Goal: Obtain resource: Obtain resource

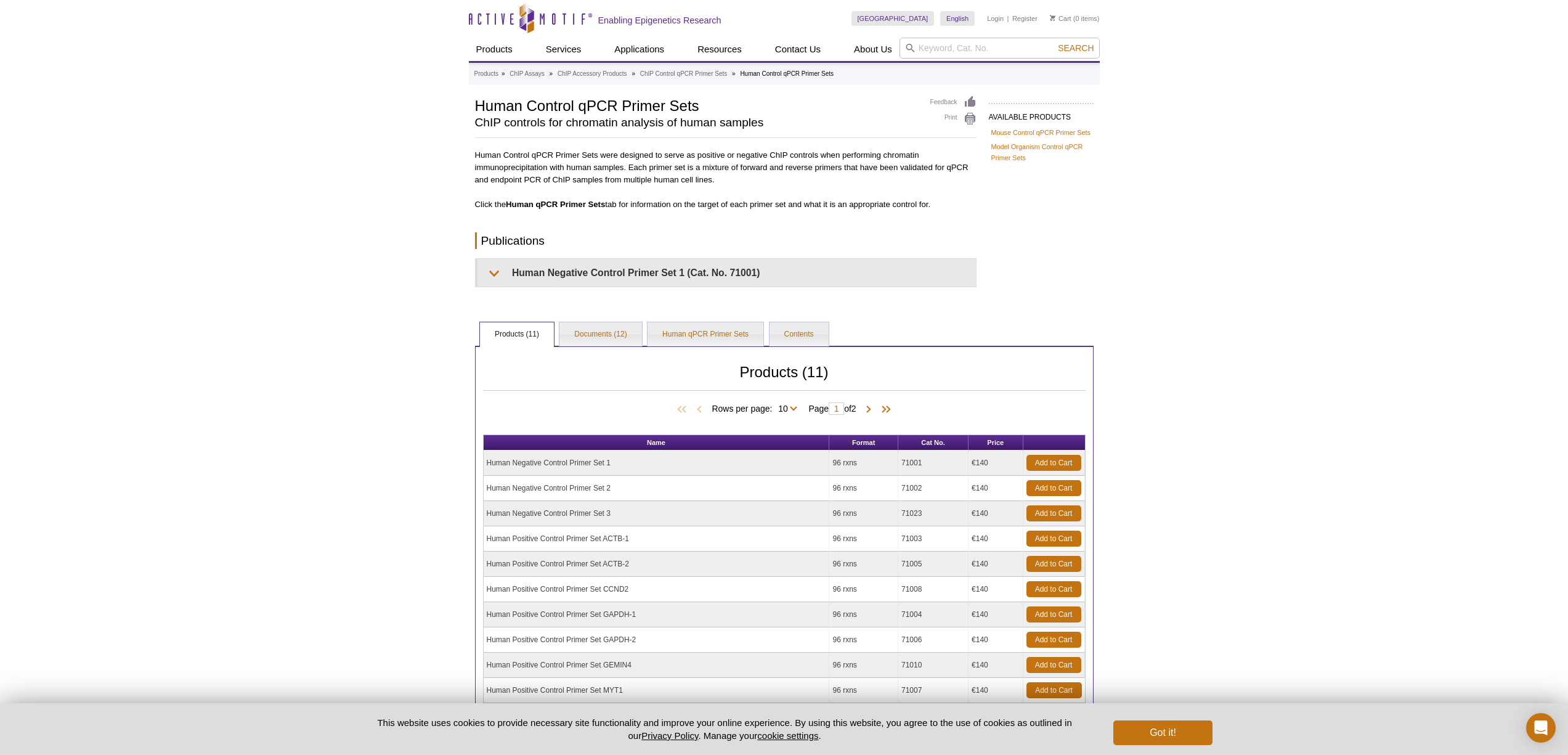
scroll to position [159, 0]
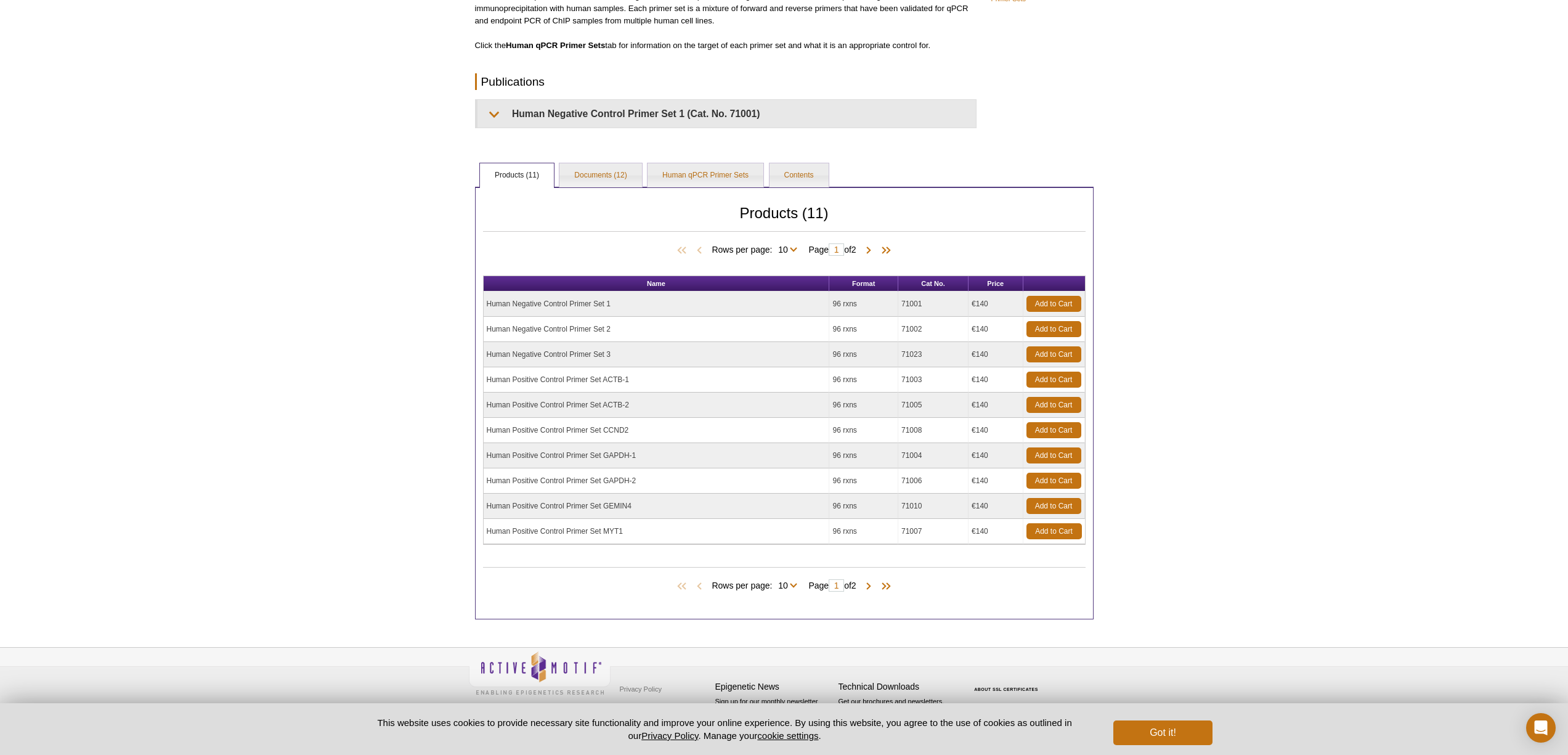
click at [573, 397] on td "Human Positive Control Primer Set ACTB-2" at bounding box center [657, 406] width 346 height 25
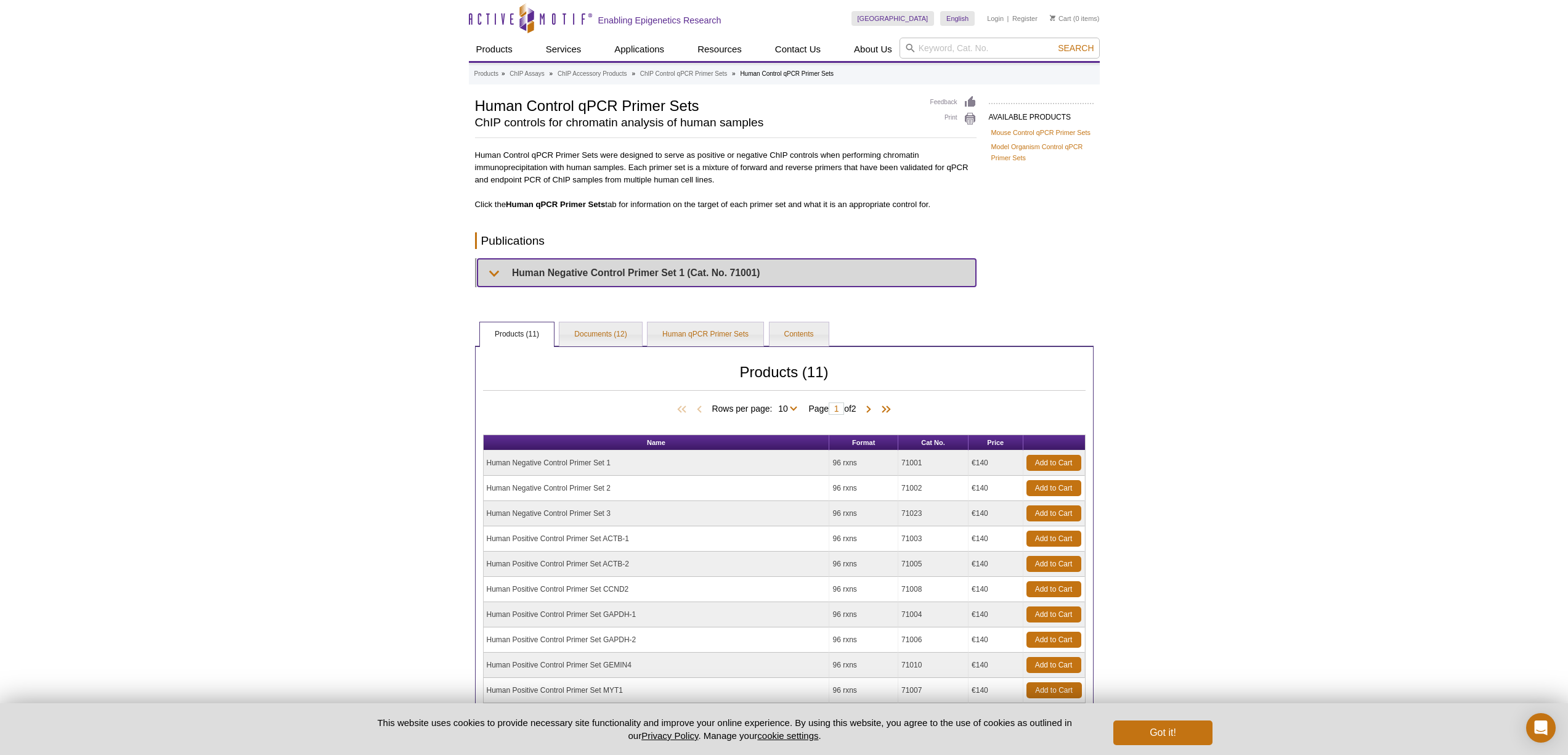
click at [529, 269] on summary "Human Negative Control Primer Set 1 (Cat. No. 71001)" at bounding box center [727, 272] width 499 height 28
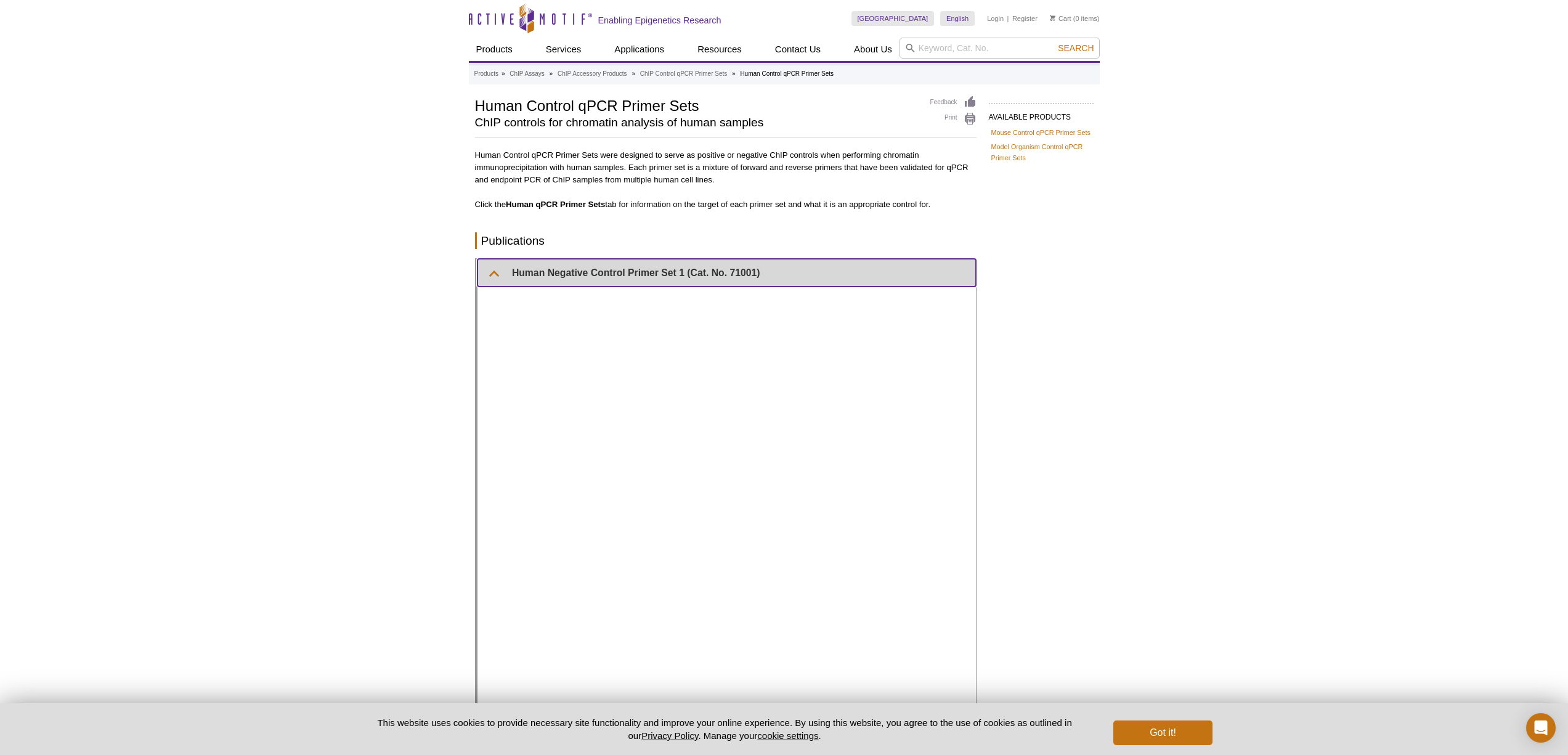
click at [511, 267] on summary "Human Negative Control Primer Set 1 (Cat. No. 71001)" at bounding box center [727, 272] width 499 height 28
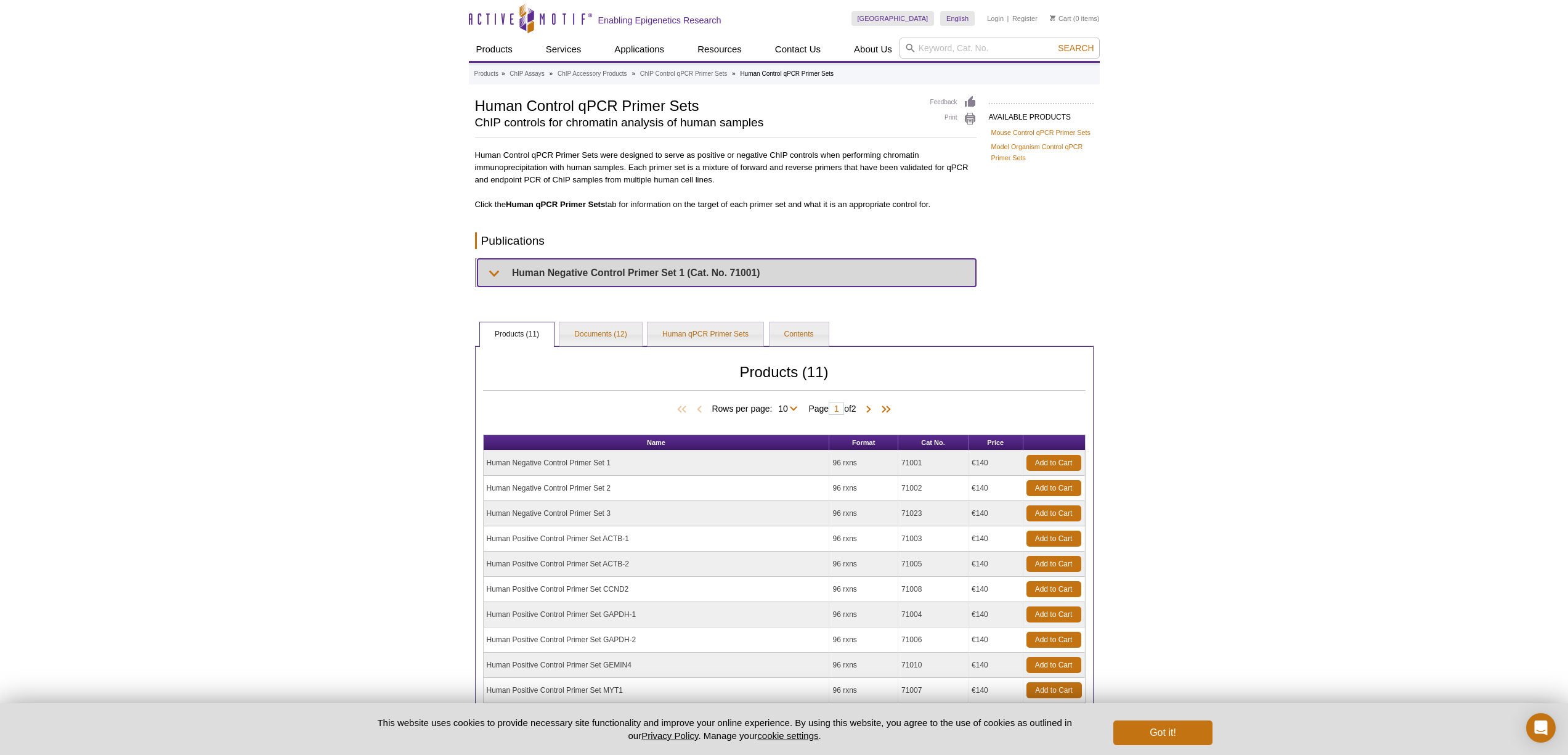
click at [511, 267] on summary "Human Negative Control Primer Set 1 (Cat. No. 71001)" at bounding box center [727, 272] width 499 height 28
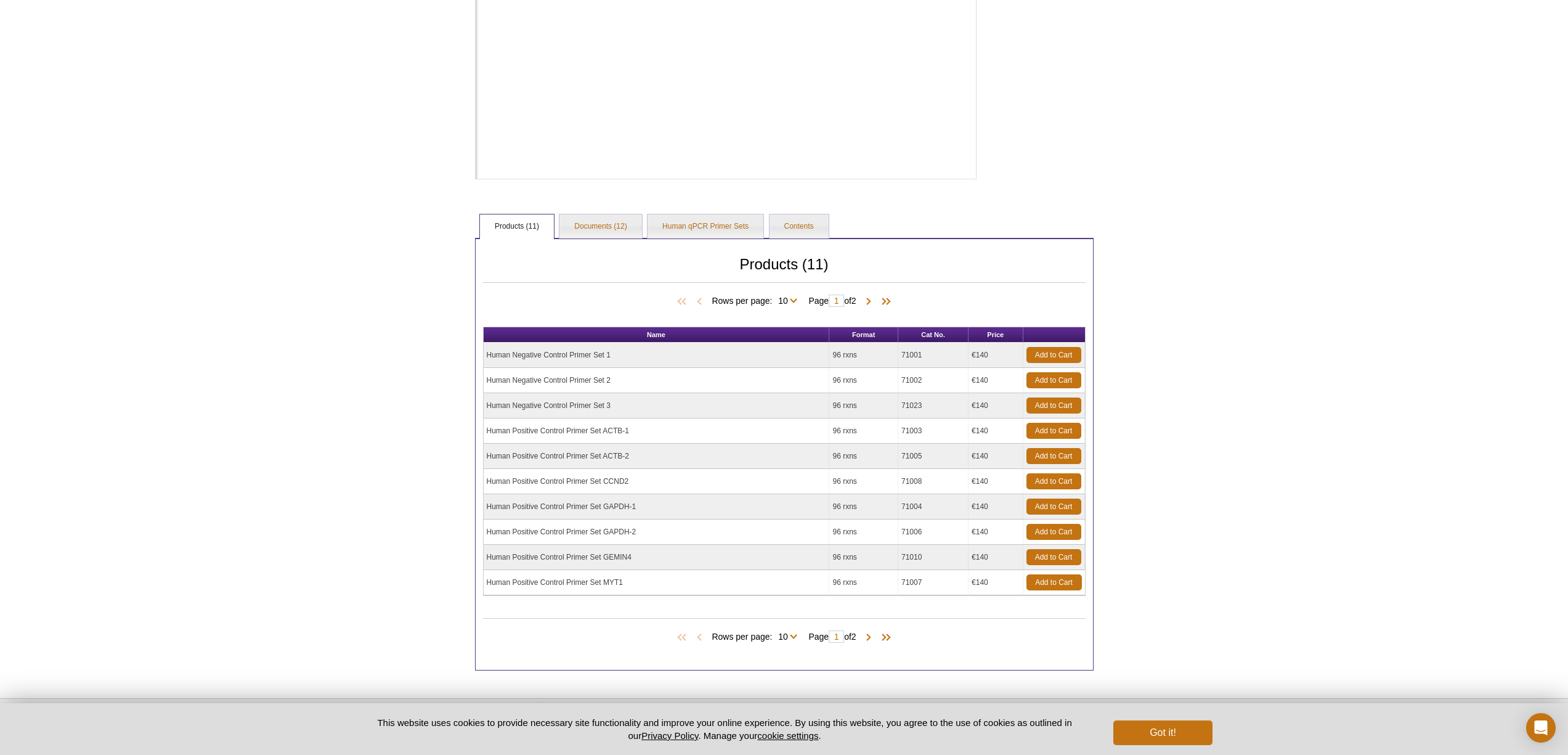
scroll to position [214, 0]
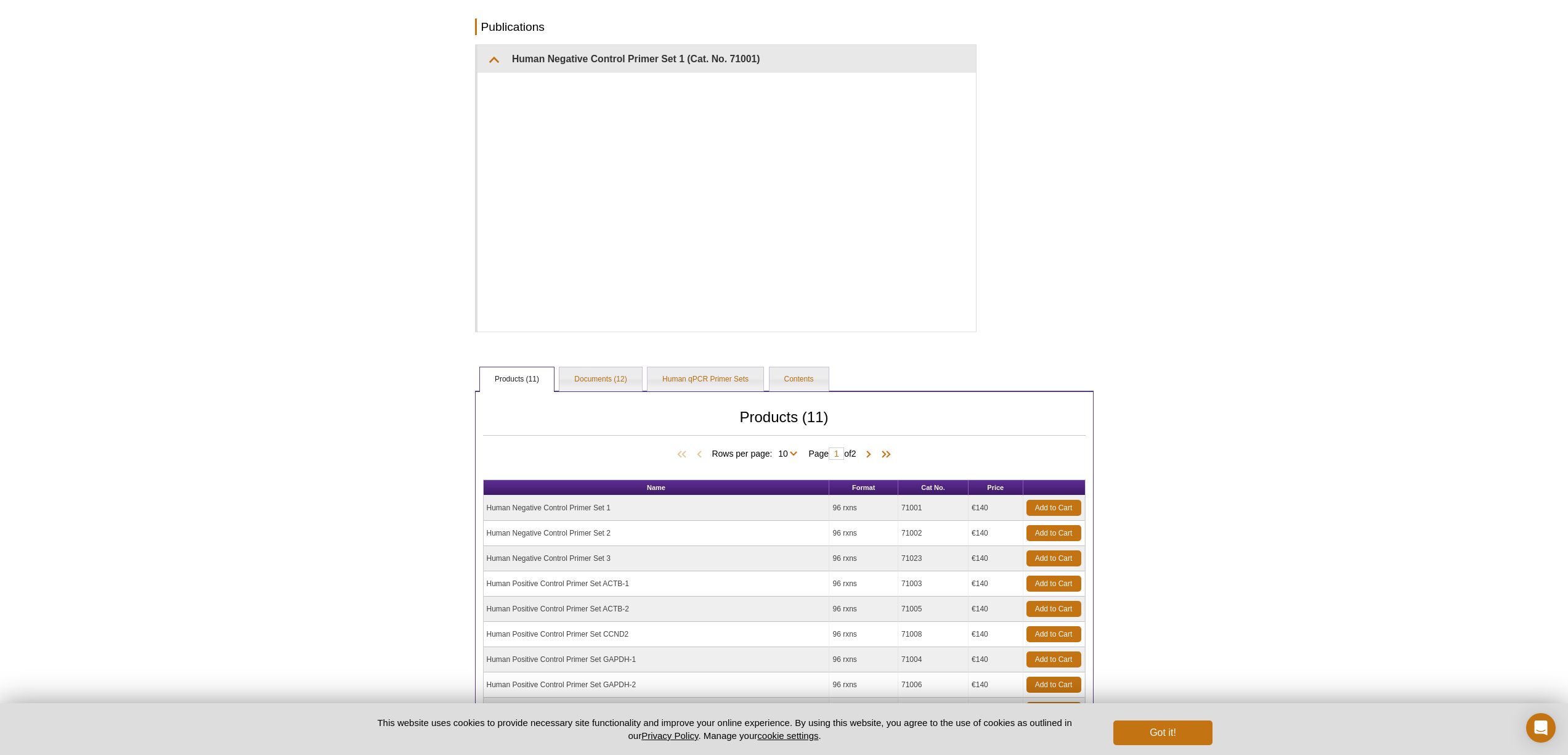
click at [432, 130] on div "Active Motif Logo Enabling Epigenetics Research 0 Search Skip to content Active…" at bounding box center [784, 372] width 1568 height 1173
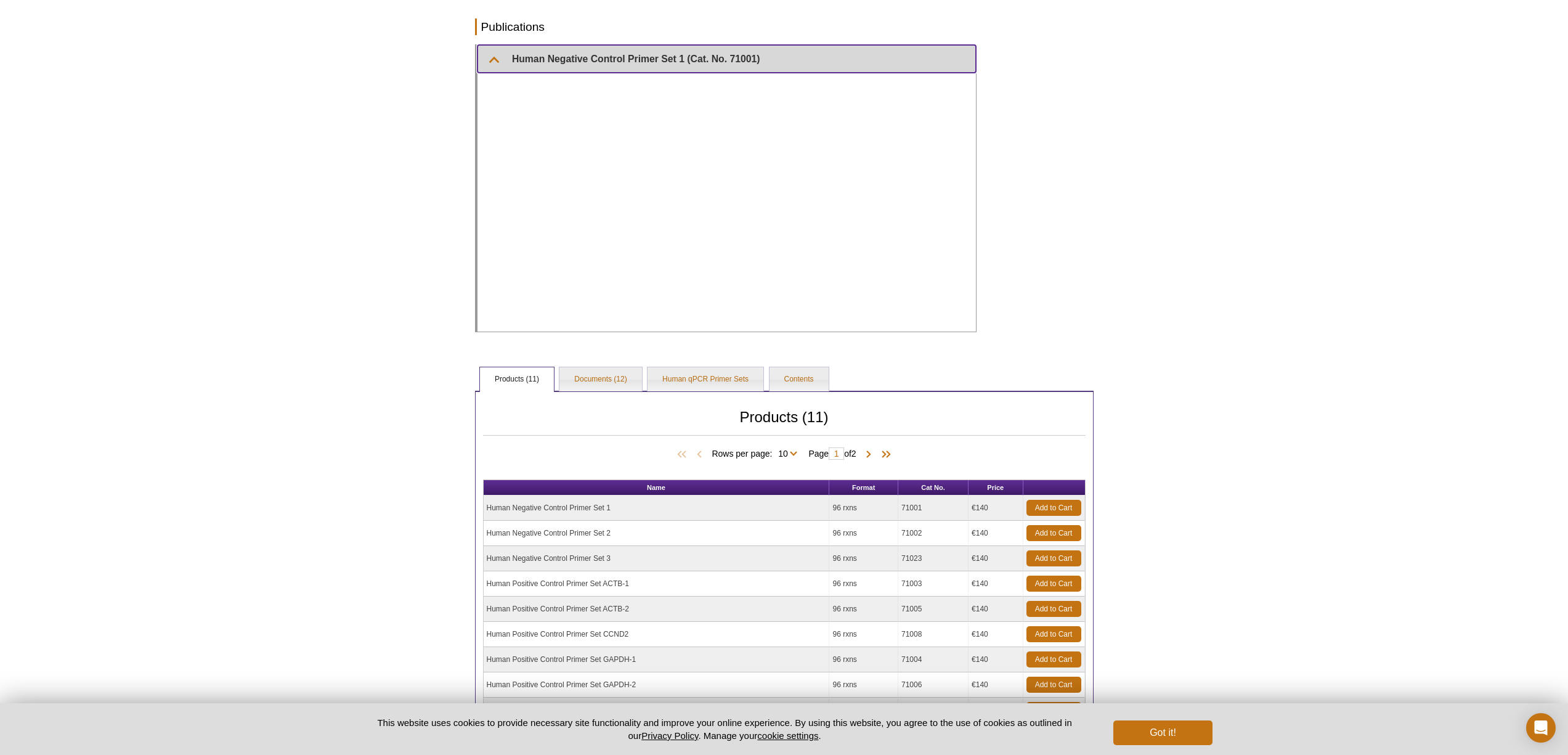
click at [579, 61] on summary "Human Negative Control Primer Set 1 (Cat. No. 71001)" at bounding box center [727, 59] width 499 height 28
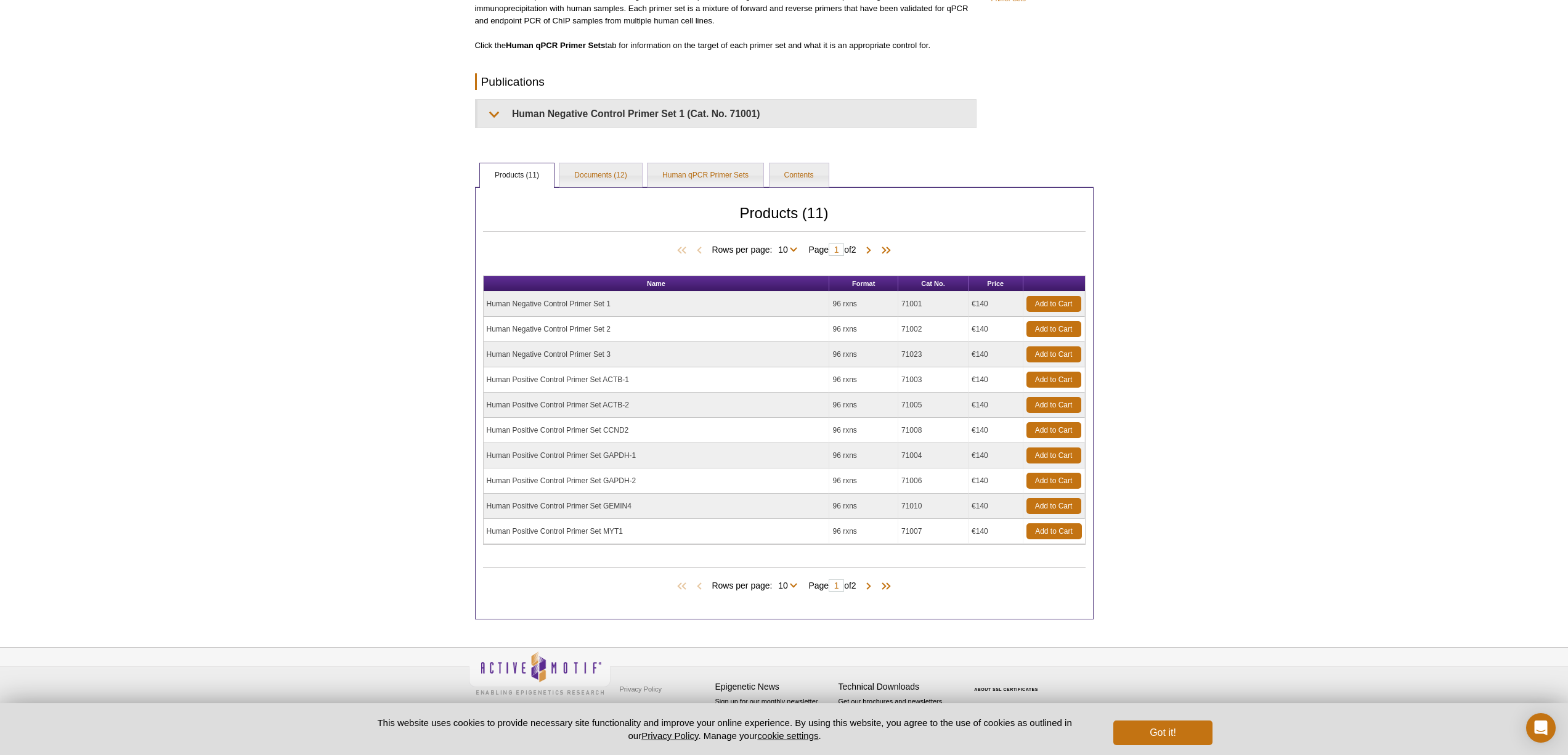
click at [1241, 143] on div "Active Motif Logo Enabling Epigenetics Research 0 Search Skip to content Active…" at bounding box center [784, 299] width 1568 height 915
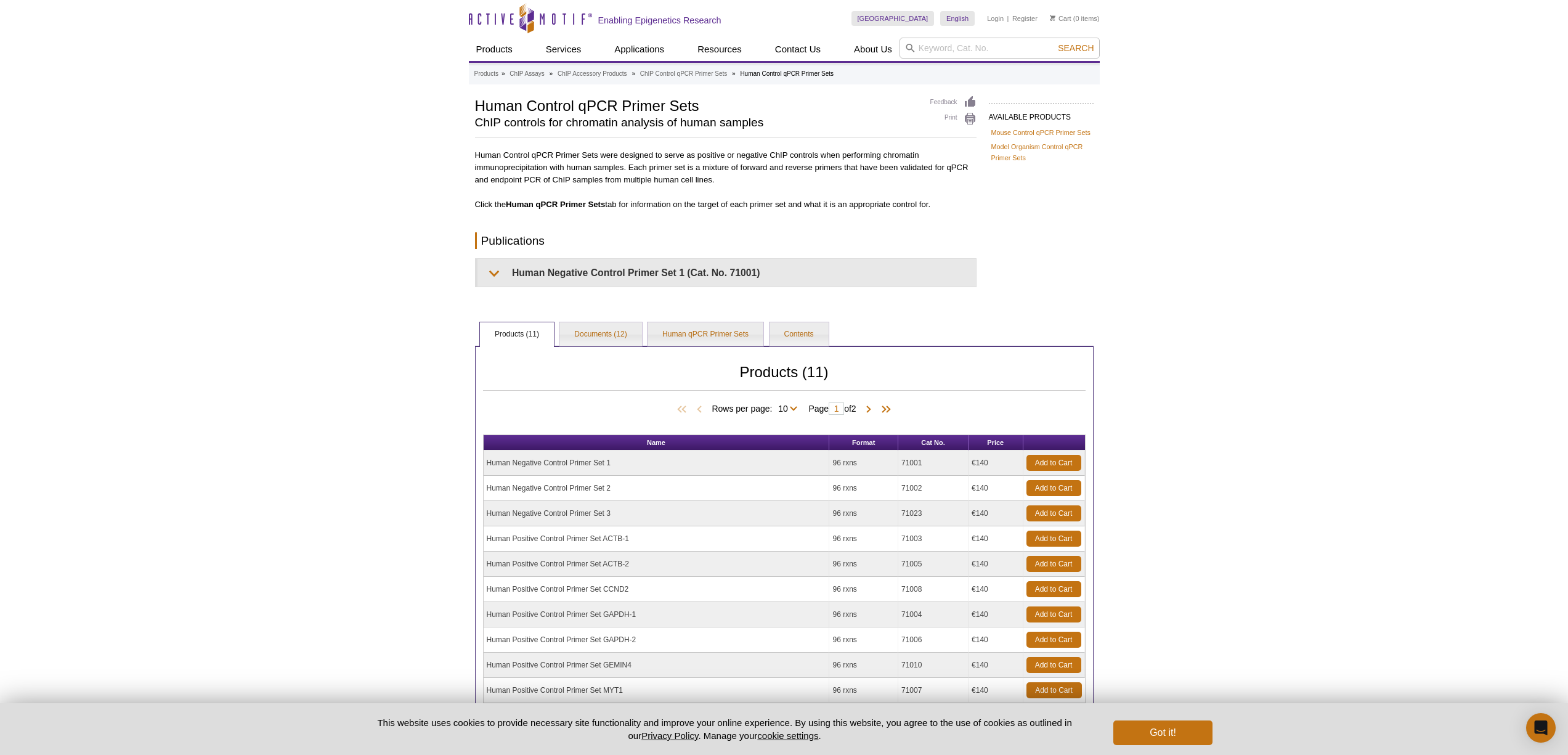
scroll to position [159, 0]
click at [600, 342] on link "Documents (12)" at bounding box center [600, 334] width 82 height 25
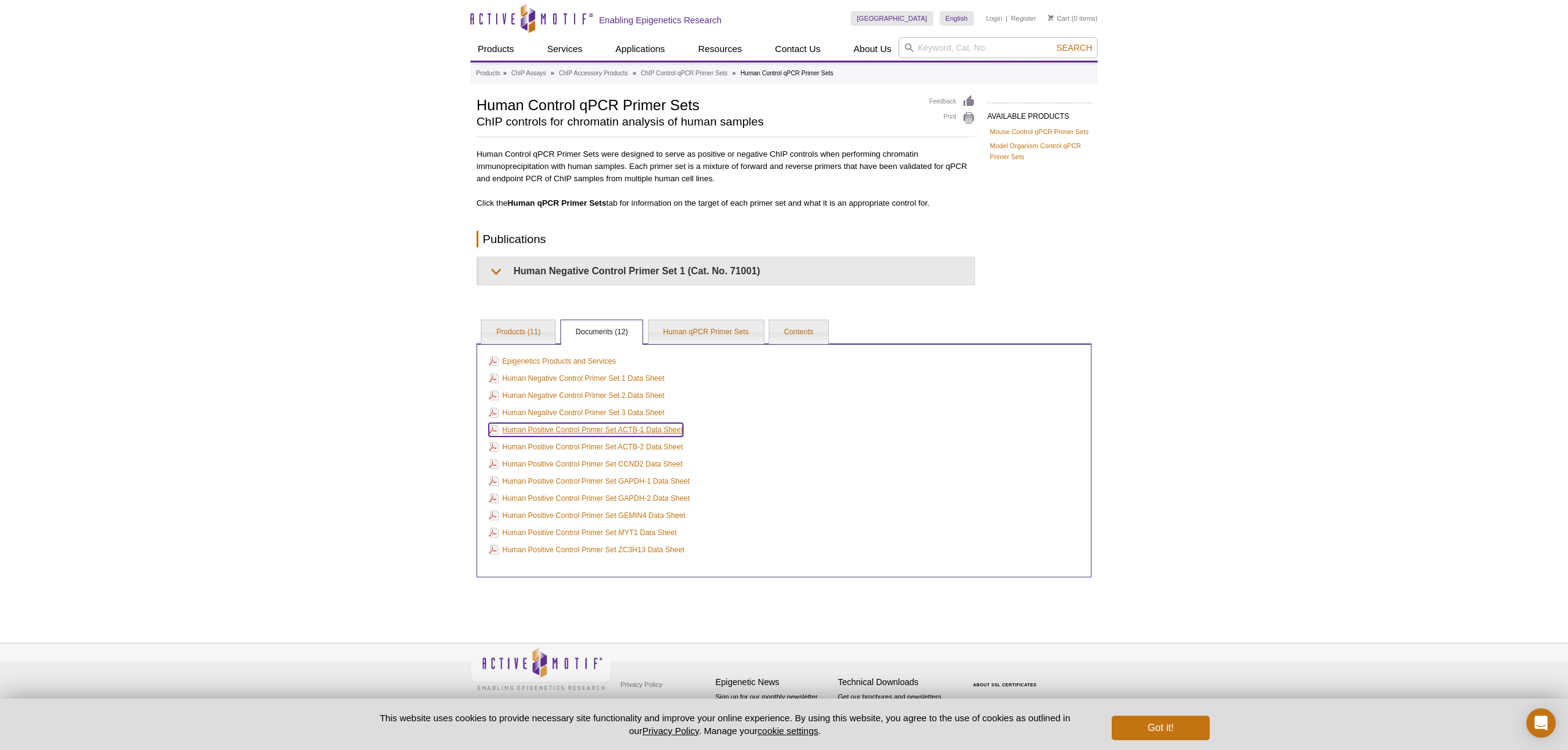
click at [603, 431] on link "Human Positive Control Primer Set ACTB-1 Data Sheet" at bounding box center [585, 430] width 194 height 14
click at [736, 328] on link "Human qPCR Primer Sets" at bounding box center [707, 332] width 115 height 24
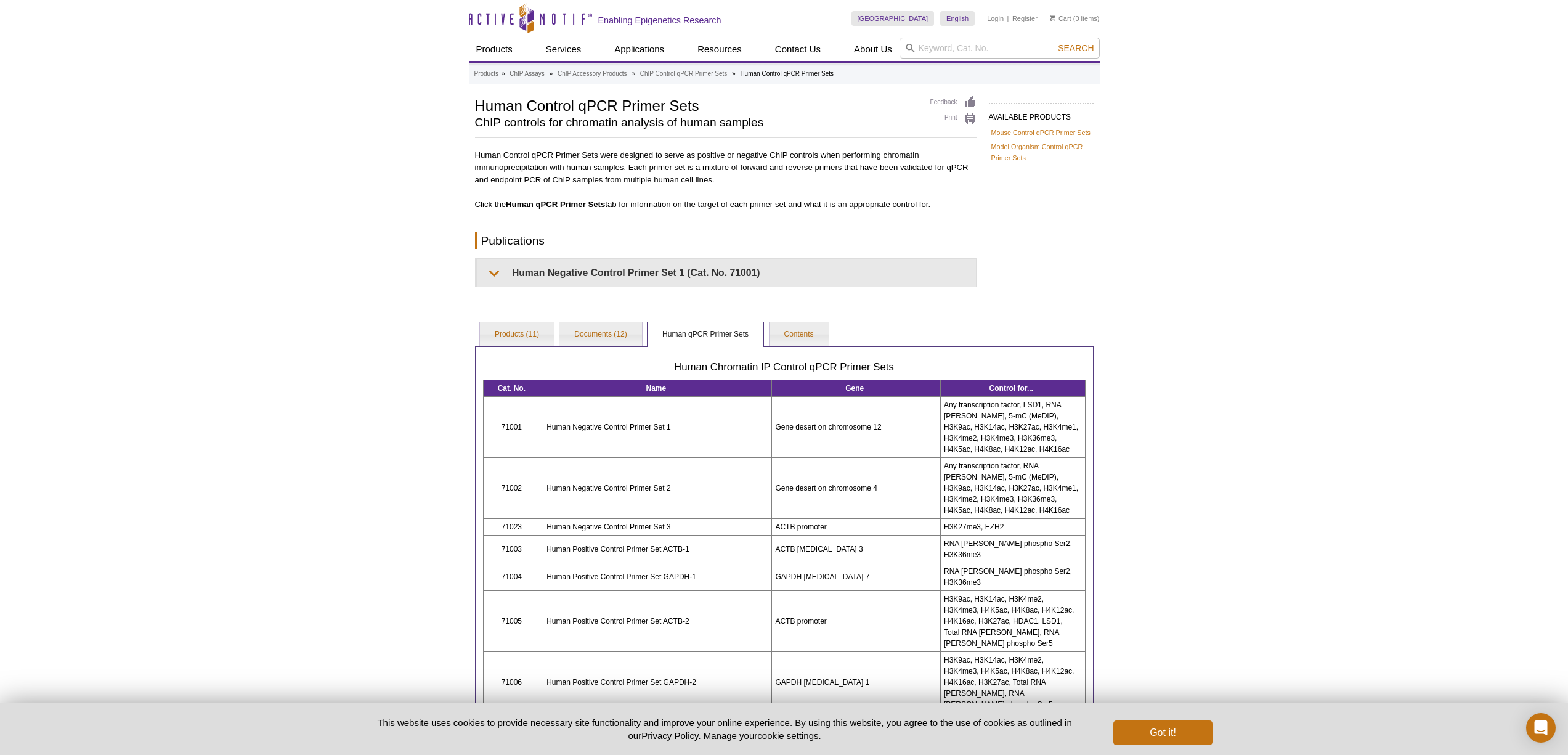
scroll to position [169, 0]
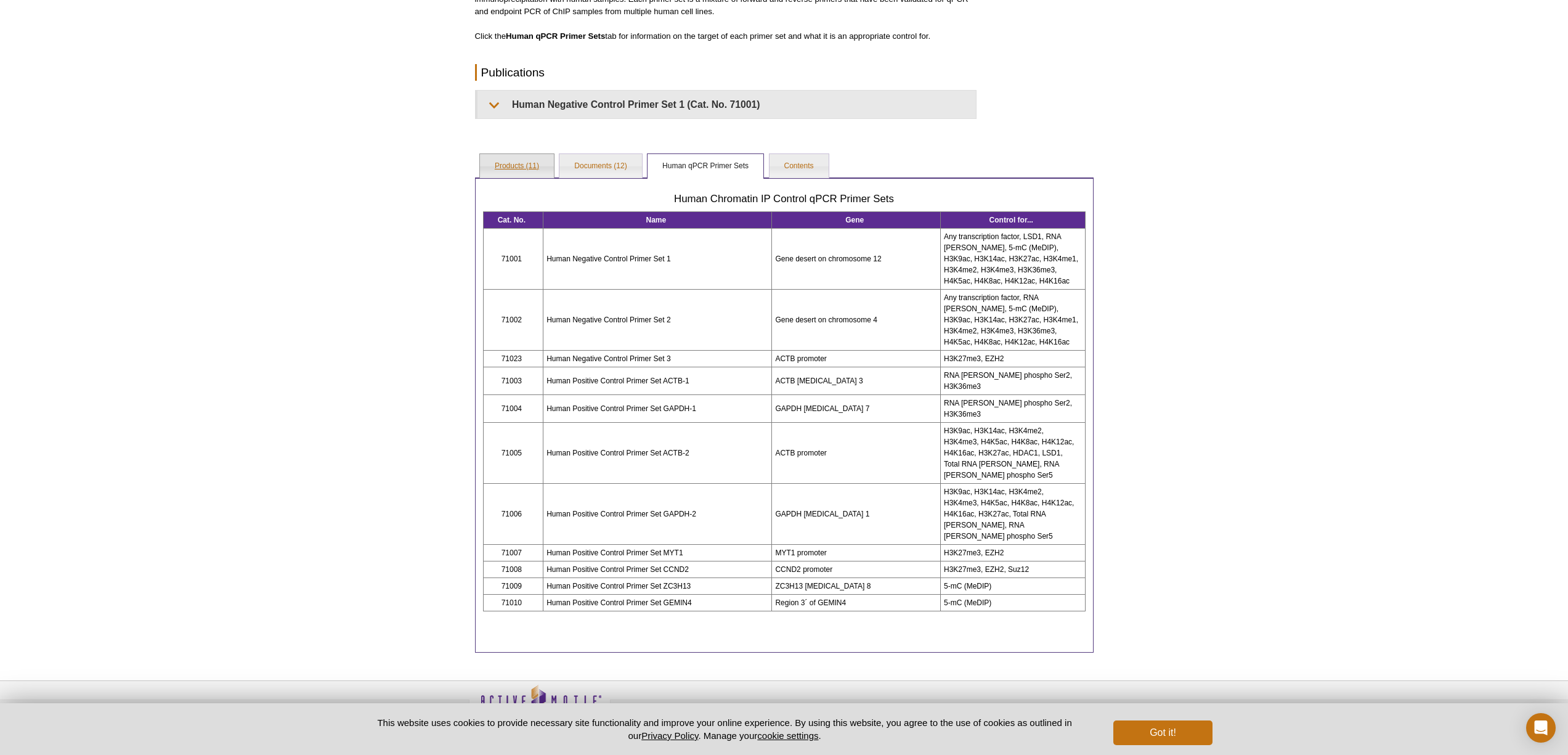
click at [537, 172] on link "Products (11)" at bounding box center [517, 166] width 74 height 25
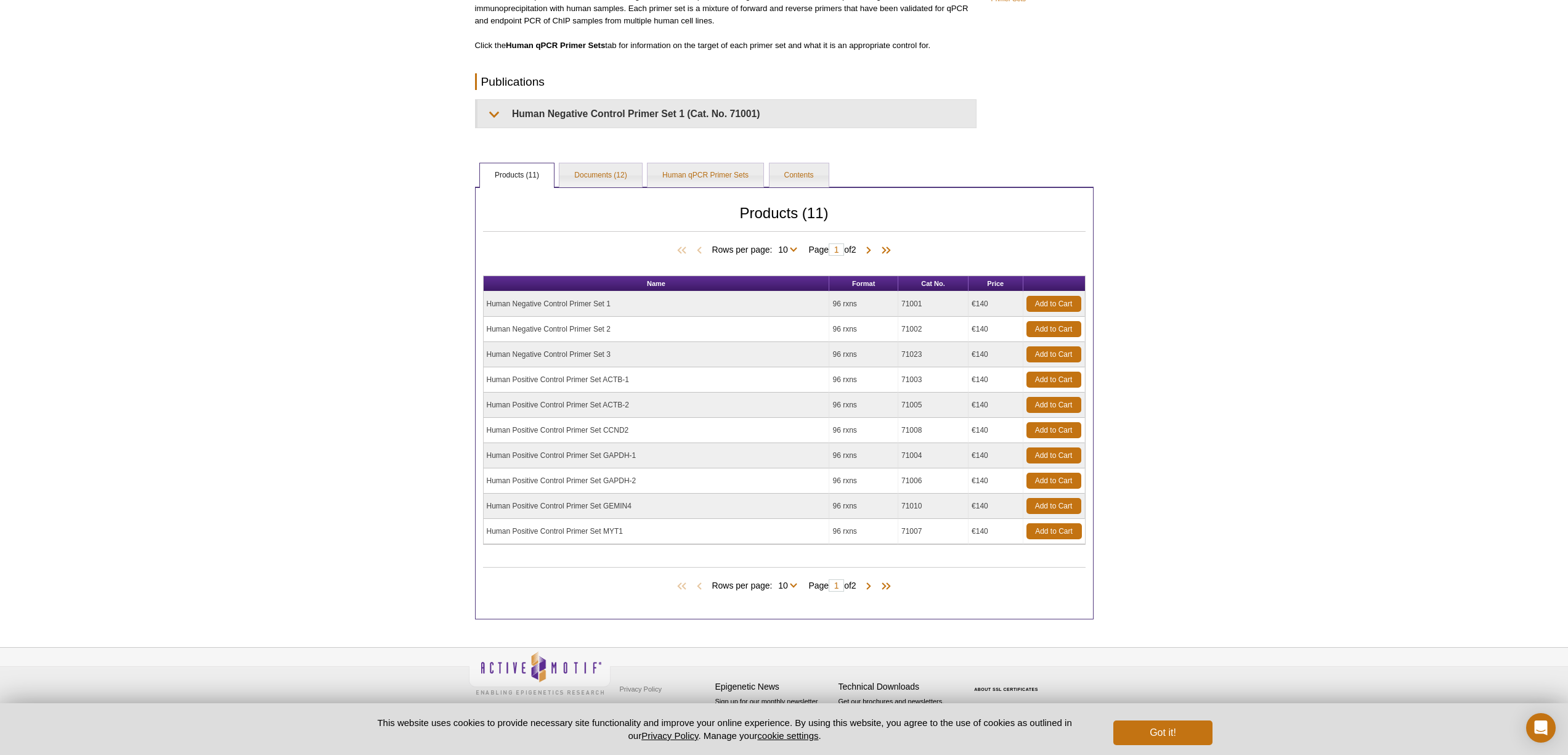
scroll to position [159, 0]
